Goal: Transaction & Acquisition: Obtain resource

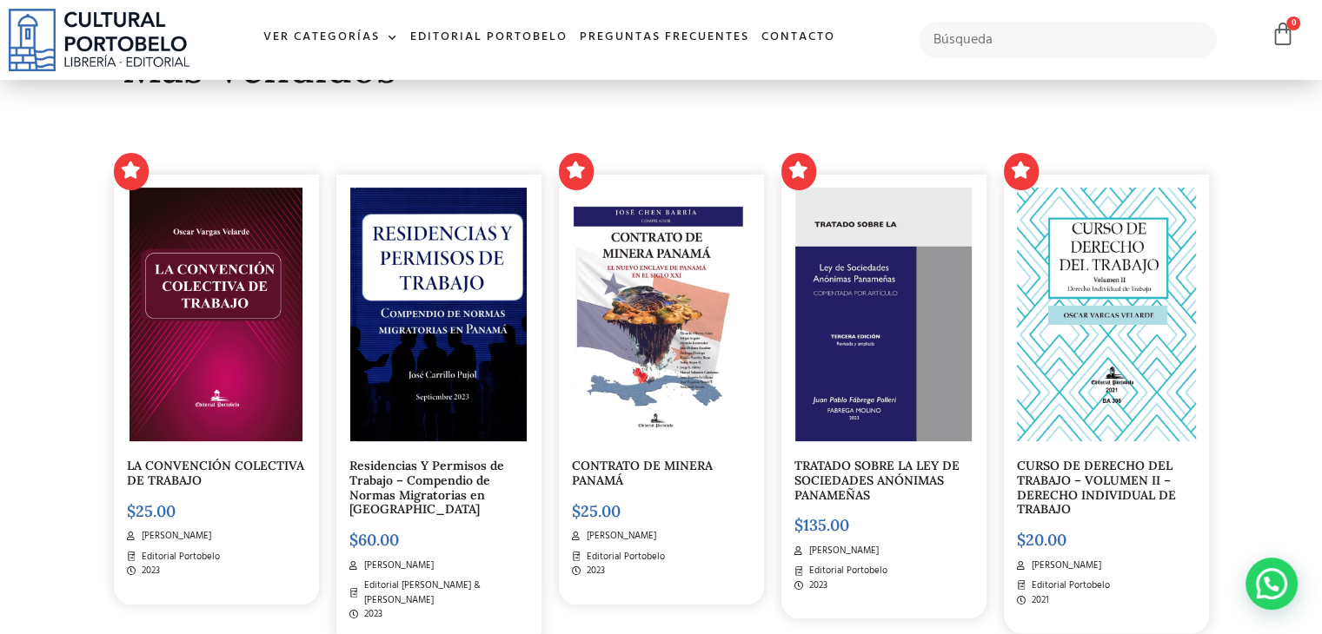
scroll to position [521, 0]
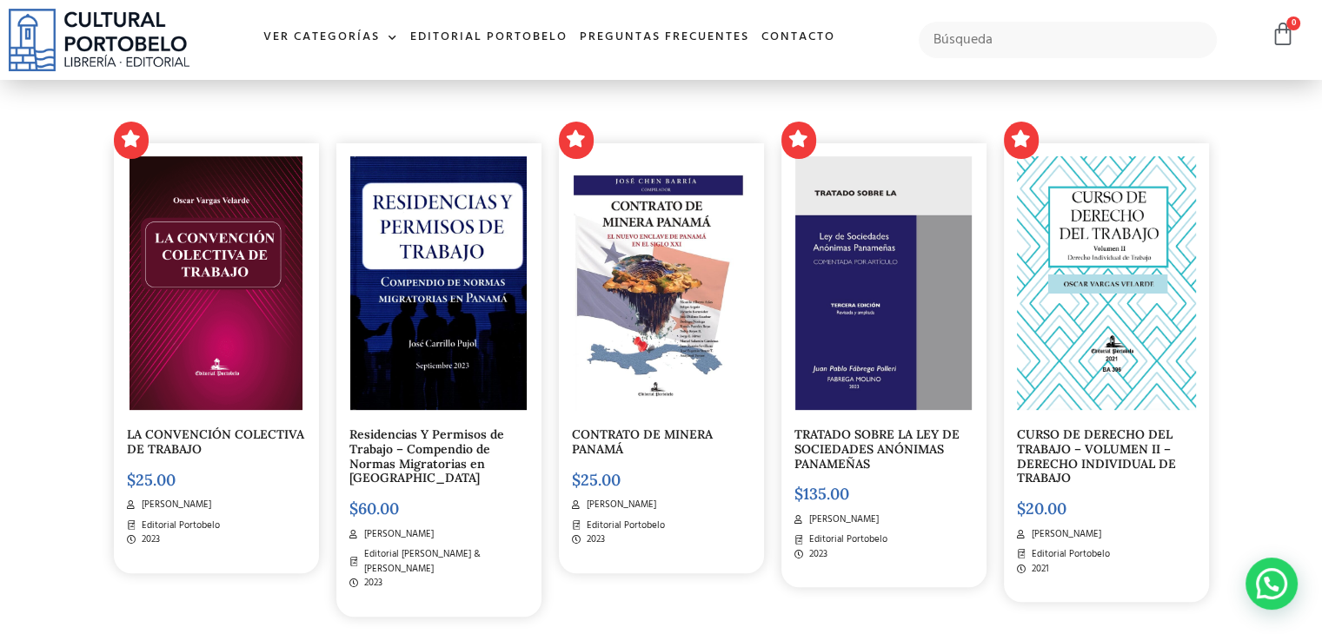
click at [849, 255] on img at bounding box center [883, 283] width 176 height 254
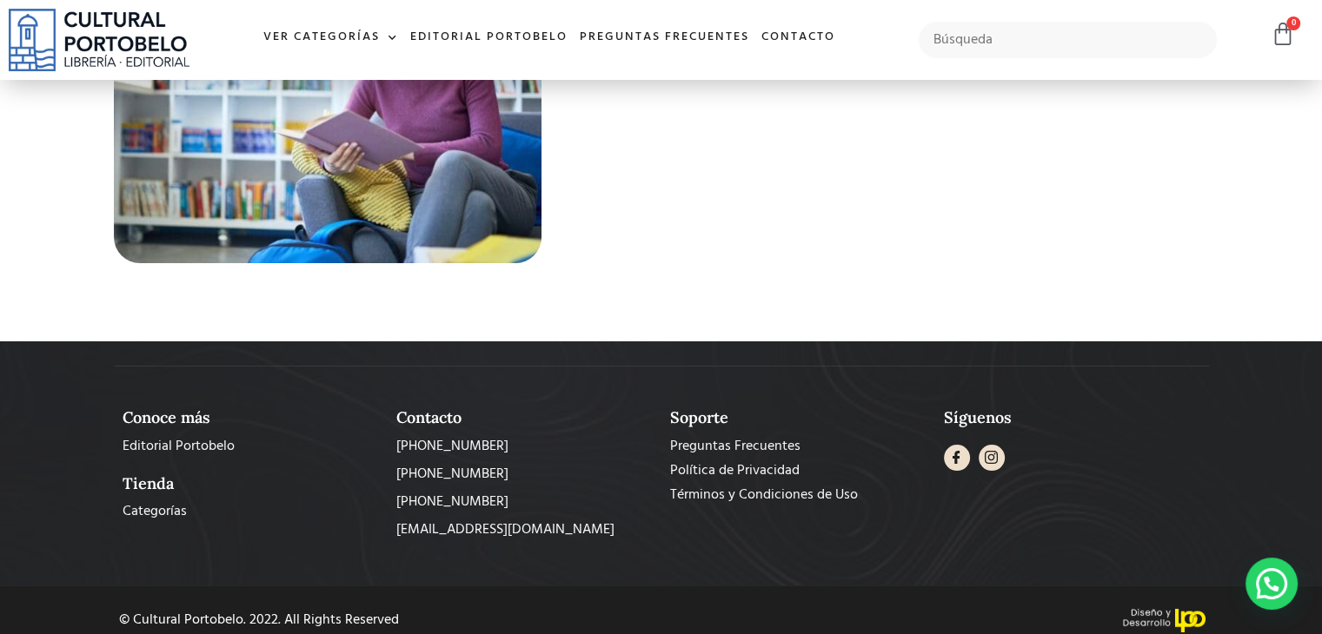
scroll to position [6366, 0]
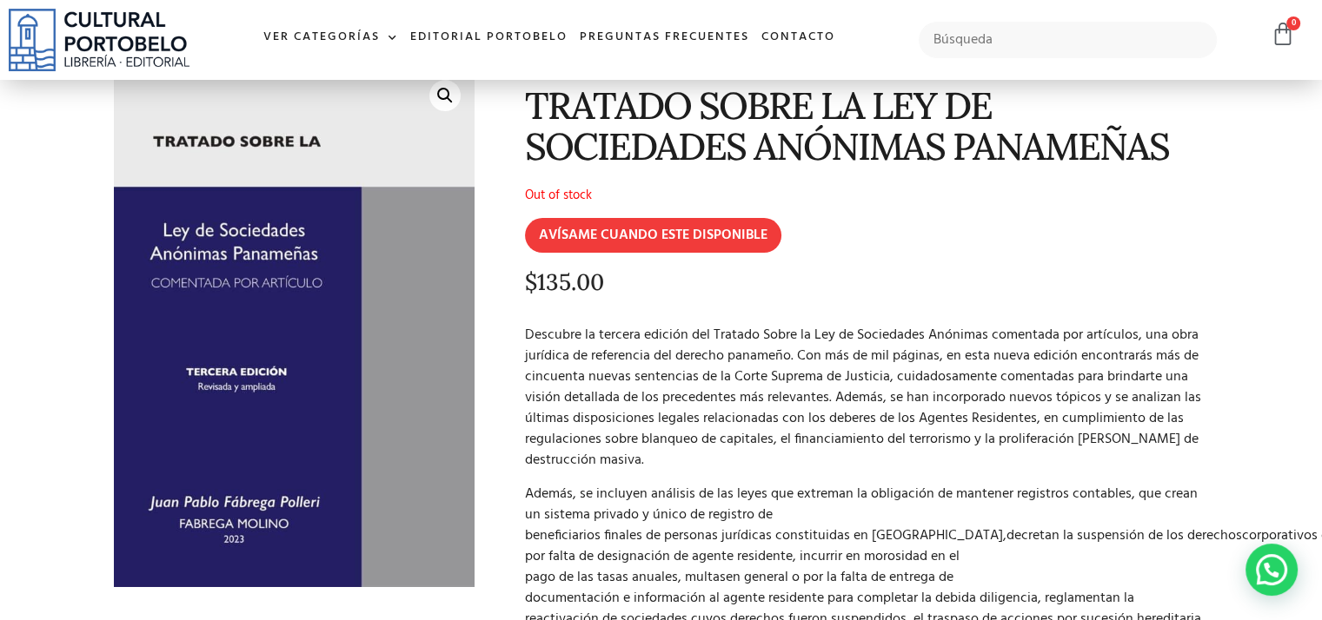
scroll to position [63, 0]
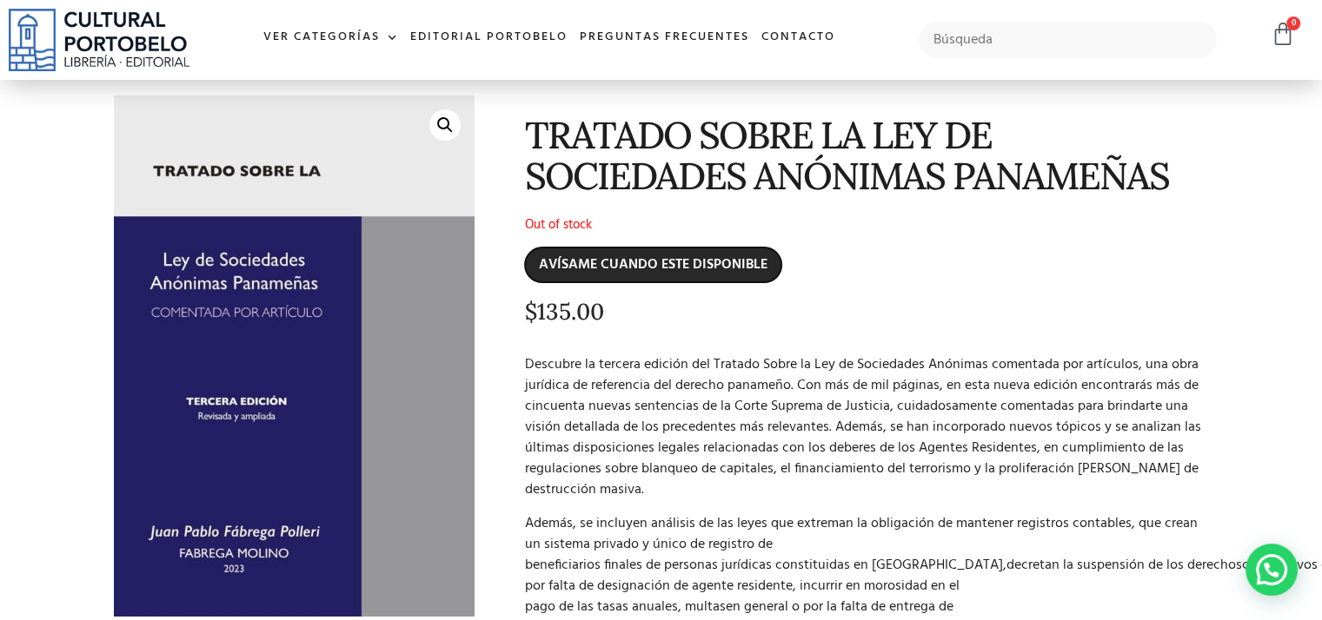
click at [758, 262] on input "AVÍSAME CUANDO ESTE DISPONIBLE" at bounding box center [653, 265] width 256 height 35
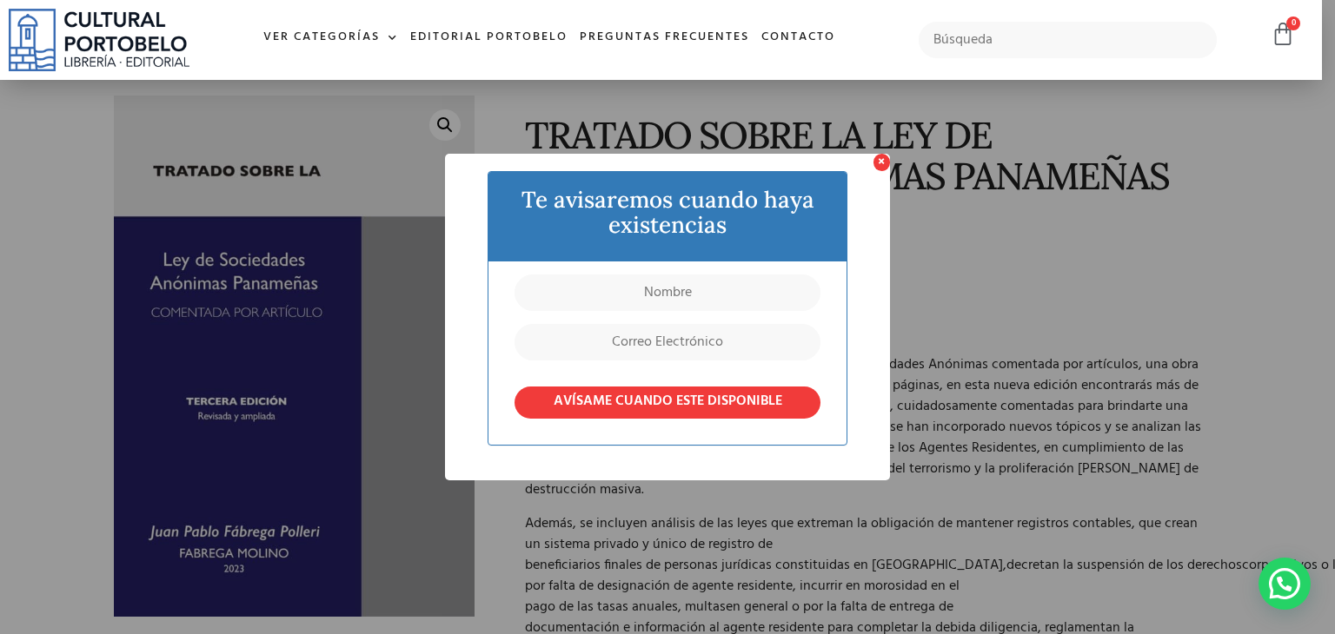
click at [420, 293] on div "× Te avisaremos cuando haya existencias AVÍSAME CUANDO ESTE DISPONIBLE OK No Ca…" at bounding box center [667, 317] width 1335 height 634
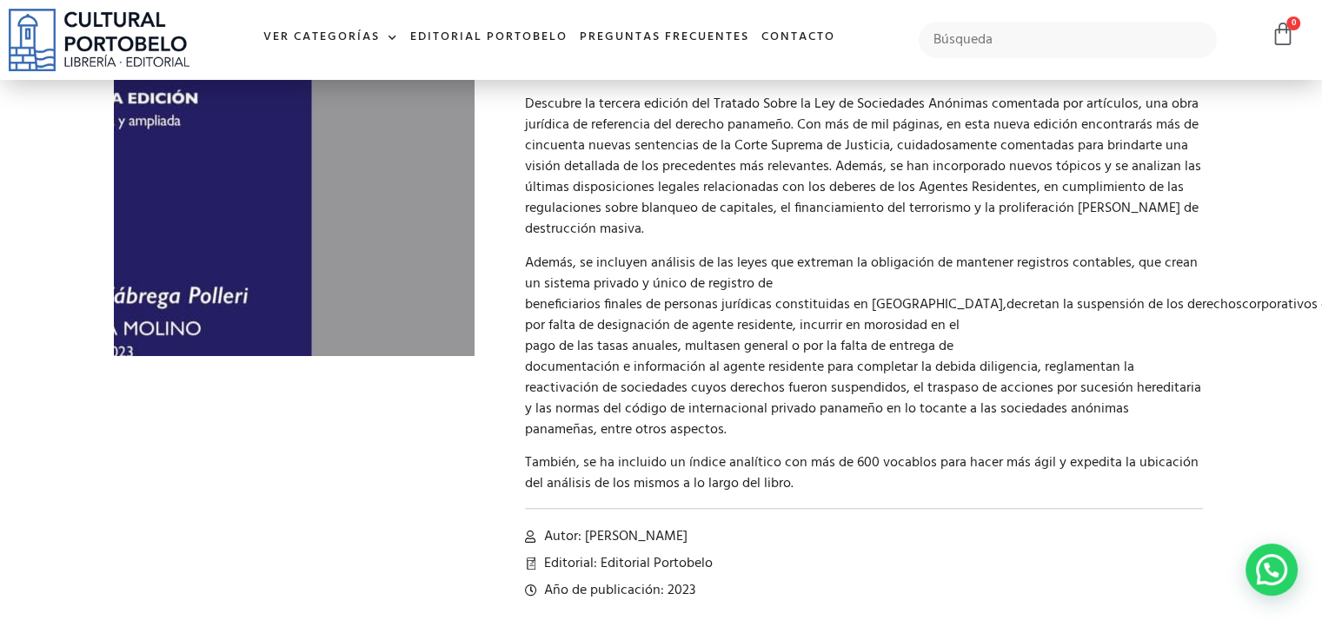
scroll to position [0, 0]
